Goal: Task Accomplishment & Management: Manage account settings

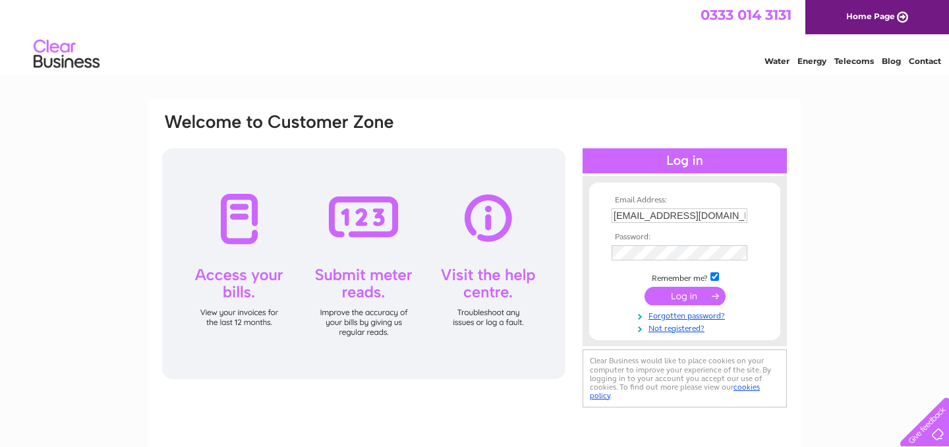
click at [683, 296] on input "submit" at bounding box center [684, 296] width 81 height 18
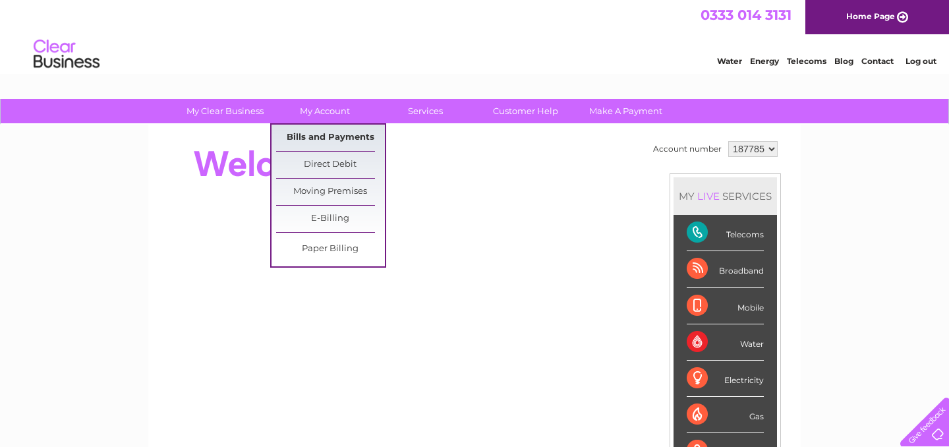
click at [344, 136] on link "Bills and Payments" at bounding box center [330, 137] width 109 height 26
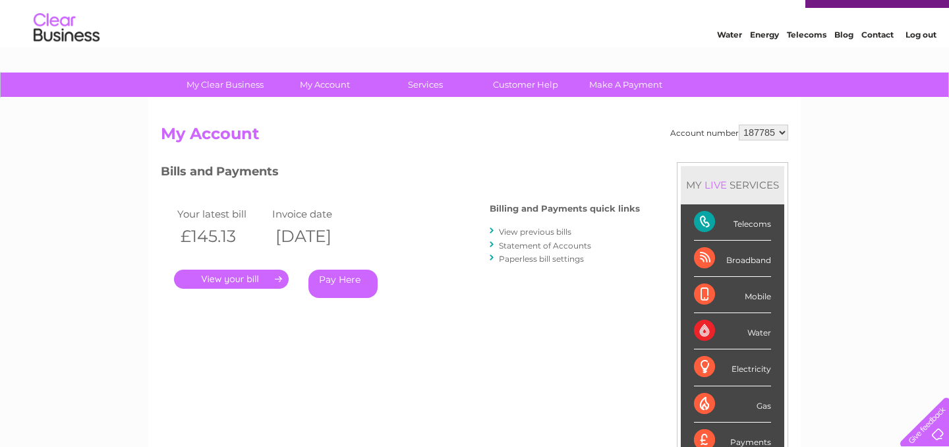
scroll to position [53, 0]
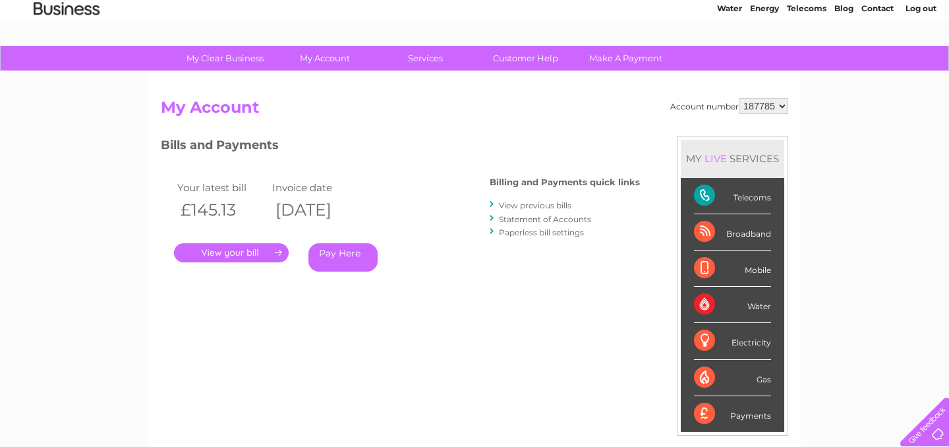
click at [237, 258] on link "." at bounding box center [231, 252] width 115 height 19
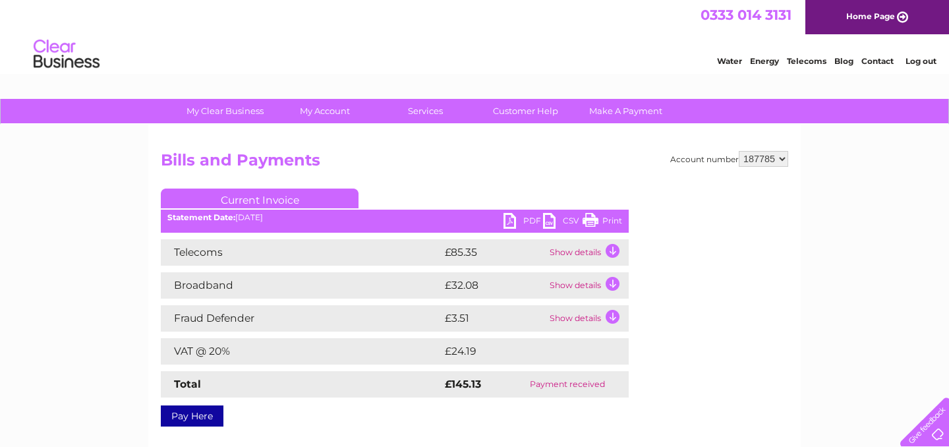
click at [529, 221] on link "PDF" at bounding box center [523, 222] width 40 height 19
